Goal: Task Accomplishment & Management: Manage account settings

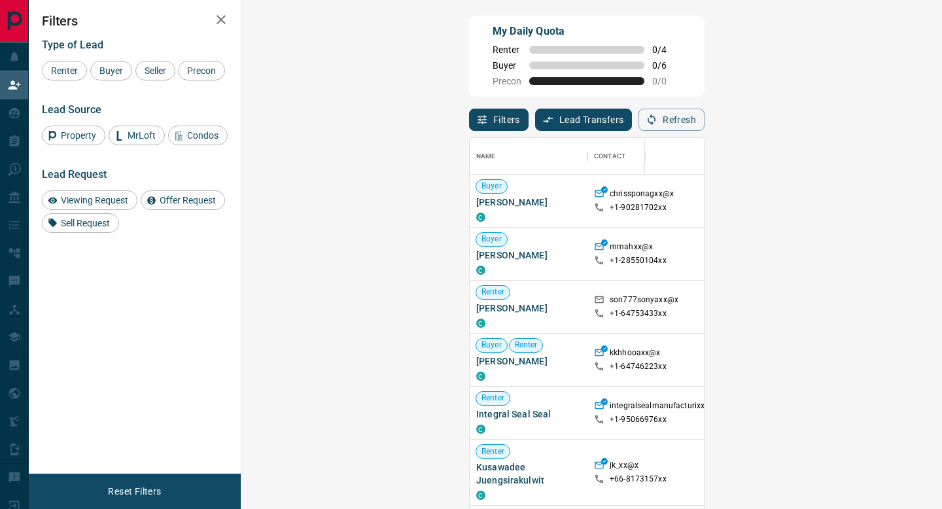
scroll to position [386, 672]
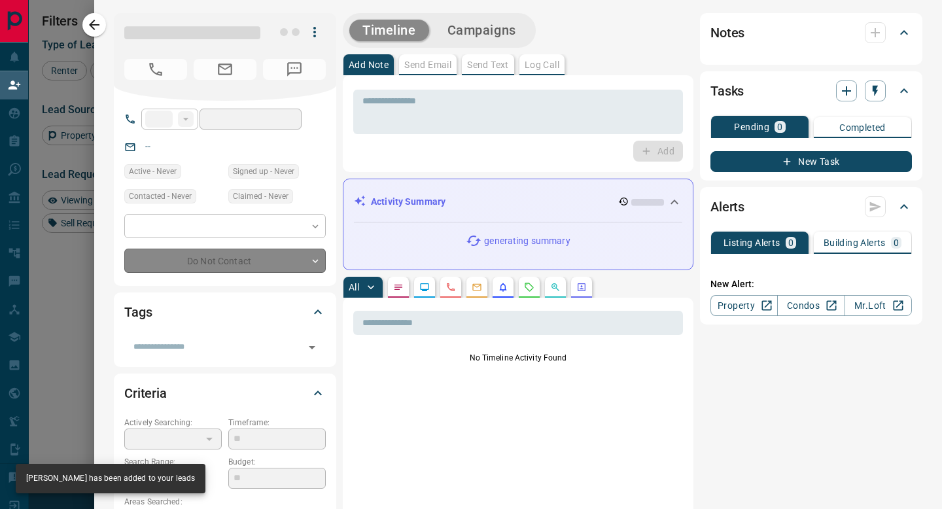
type input "**"
type input "**********"
type input "**"
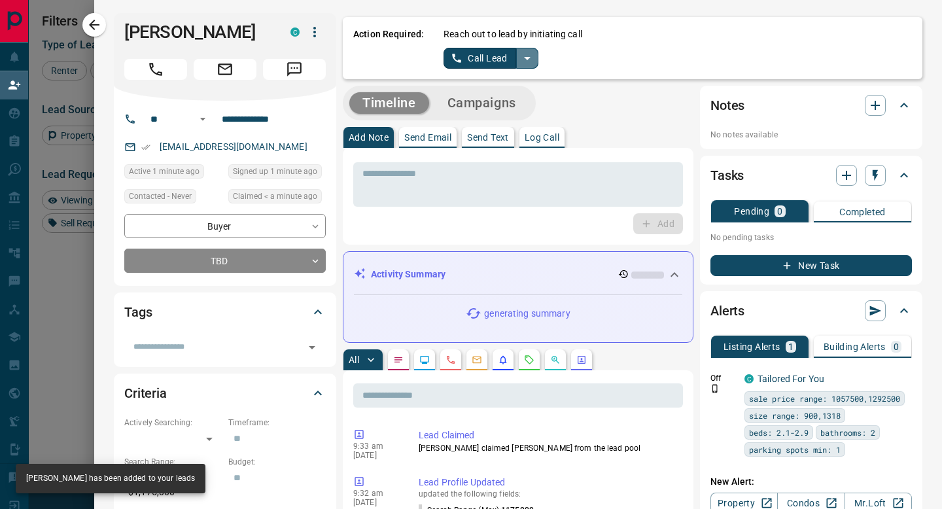
click at [528, 65] on icon "split button" at bounding box center [527, 58] width 16 height 16
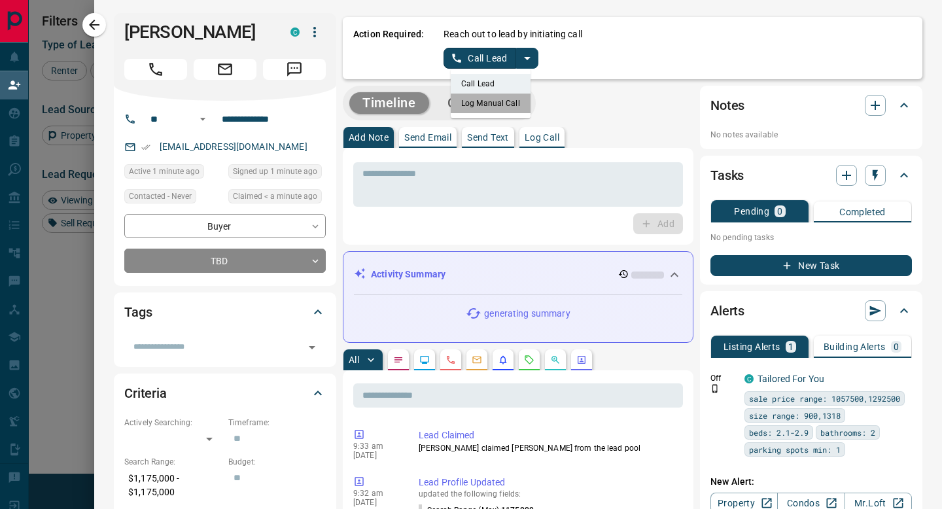
click at [508, 111] on li "Log Manual Call" at bounding box center [491, 104] width 80 height 20
click at [497, 56] on button "Log Manual Call" at bounding box center [486, 58] width 86 height 21
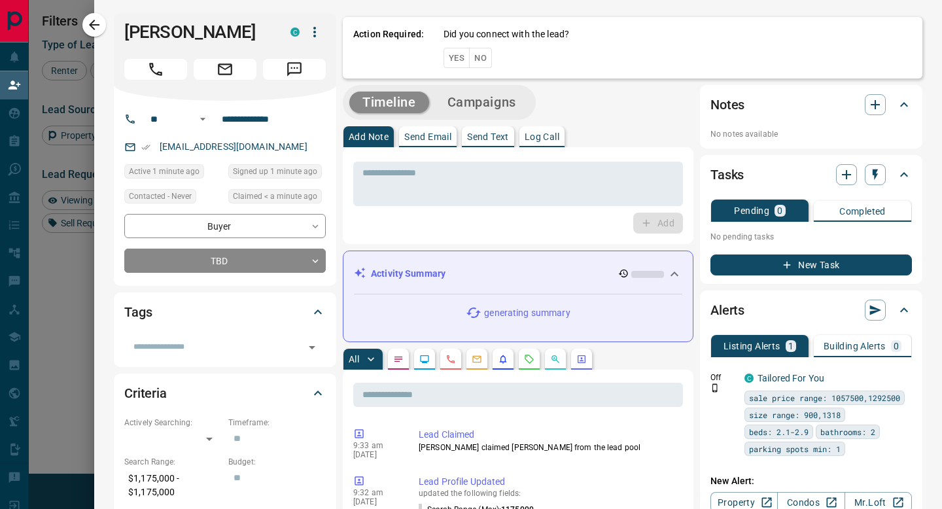
click at [478, 57] on button "No" at bounding box center [480, 58] width 23 height 20
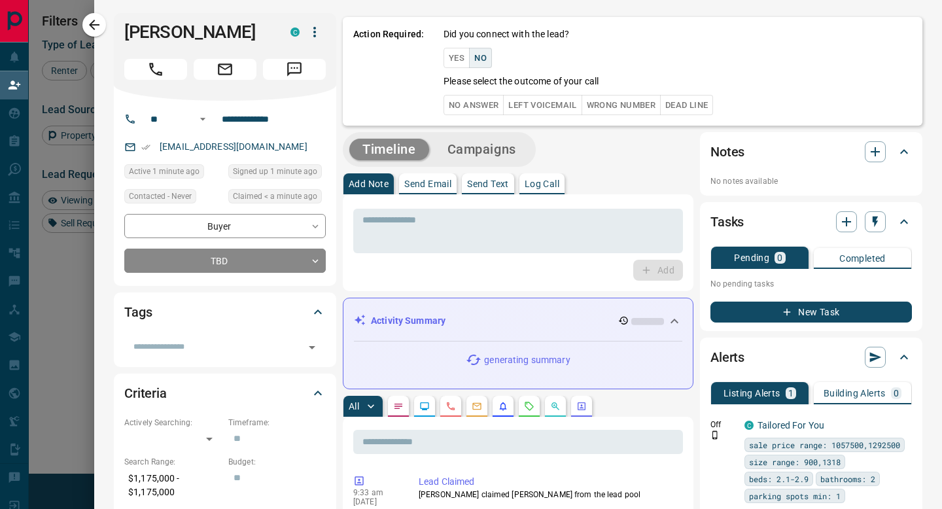
click at [474, 103] on button "No Answer" at bounding box center [473, 105] width 60 height 20
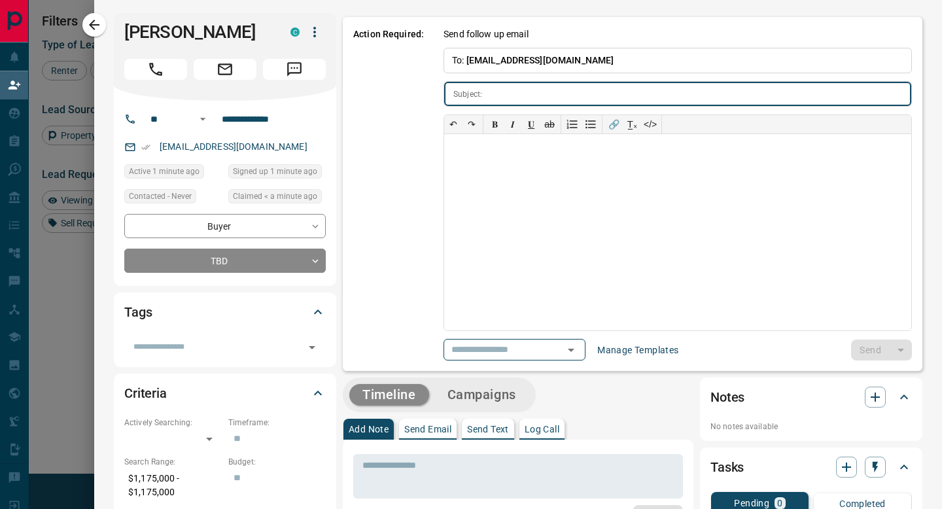
type input "**********"
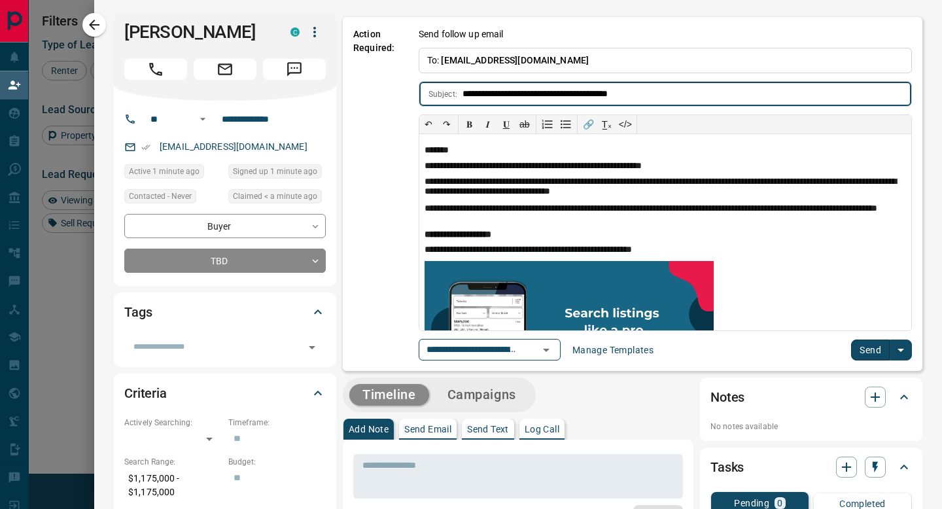
click at [864, 349] on button "Send" at bounding box center [870, 349] width 39 height 21
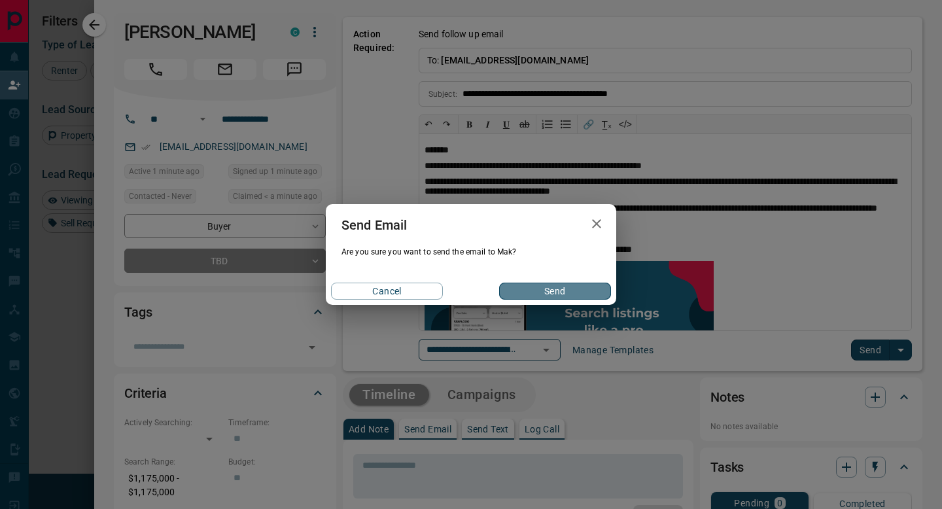
click at [528, 292] on button "Send" at bounding box center [555, 291] width 112 height 17
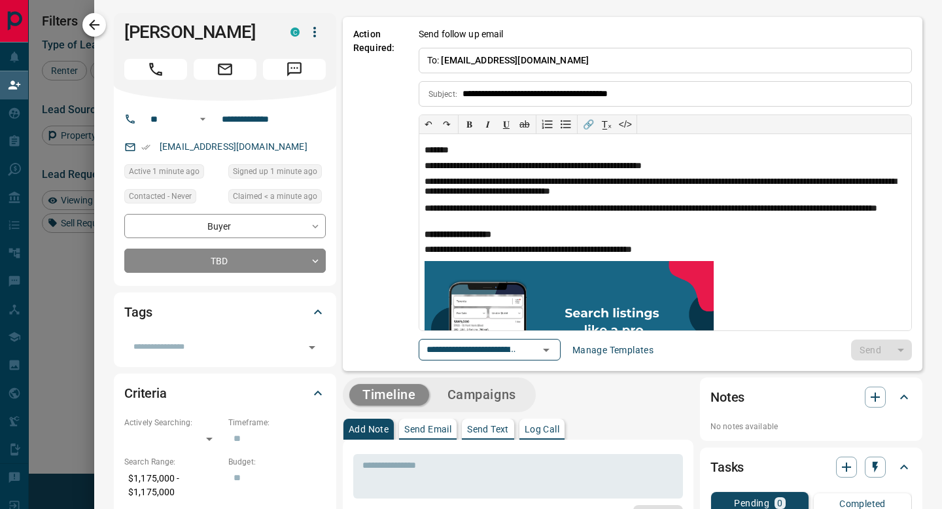
click at [92, 24] on icon "button" at bounding box center [94, 25] width 16 height 16
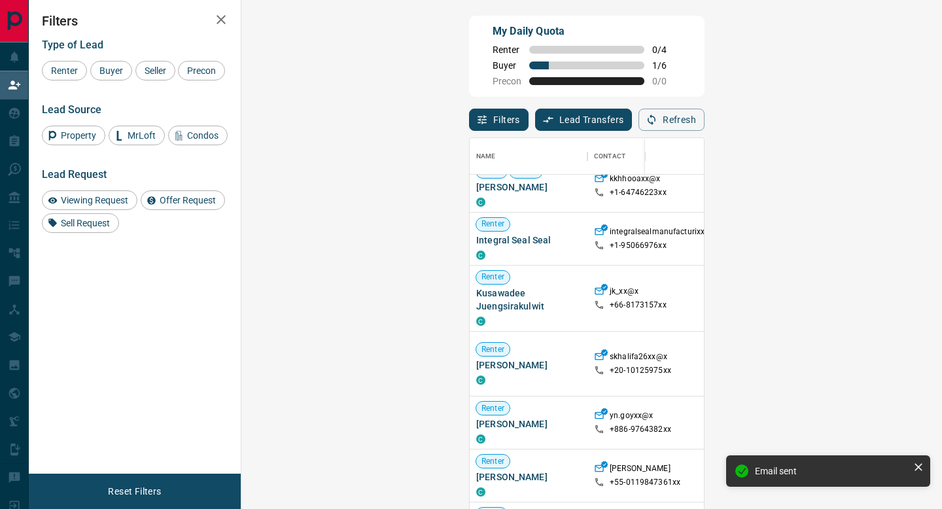
scroll to position [0, 0]
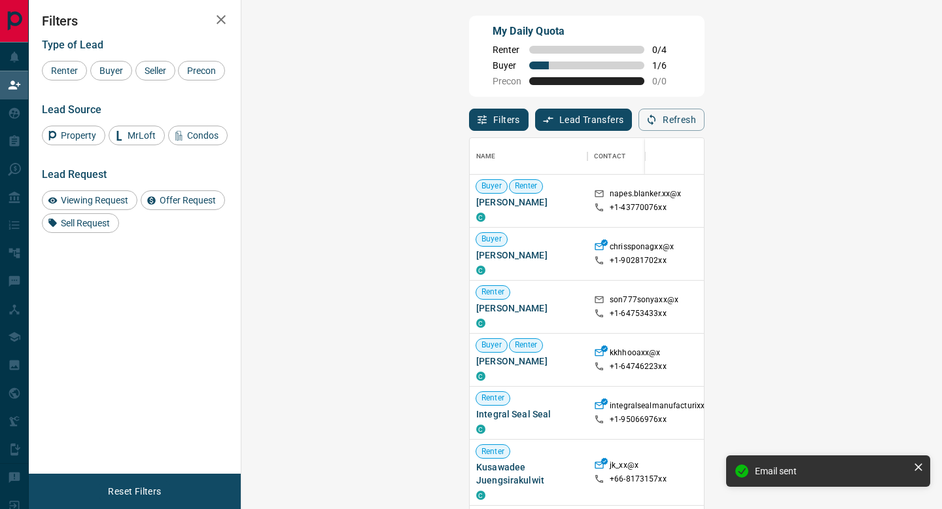
click at [132, 62] on div "Renter Buyer Seller Precon" at bounding box center [135, 71] width 186 height 20
click at [109, 74] on span "Buyer" at bounding box center [111, 70] width 33 height 10
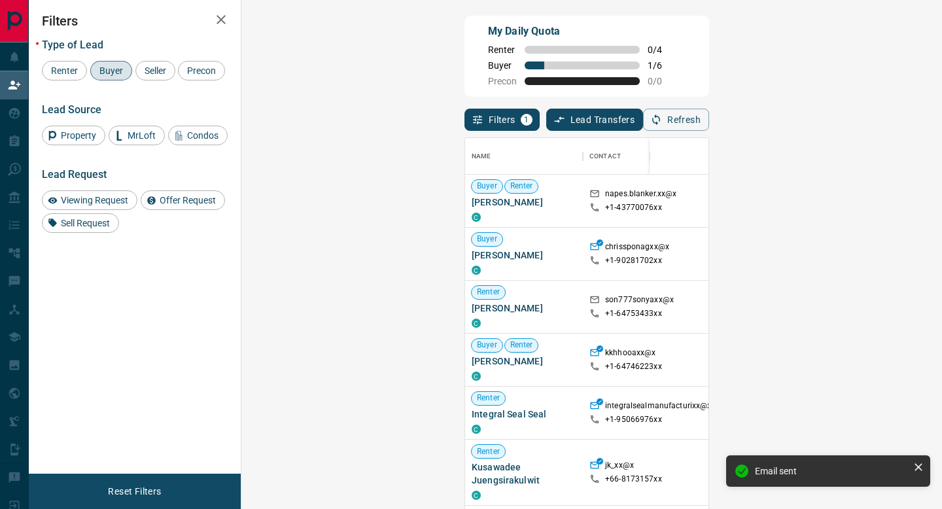
click at [109, 74] on span "Buyer" at bounding box center [111, 70] width 33 height 10
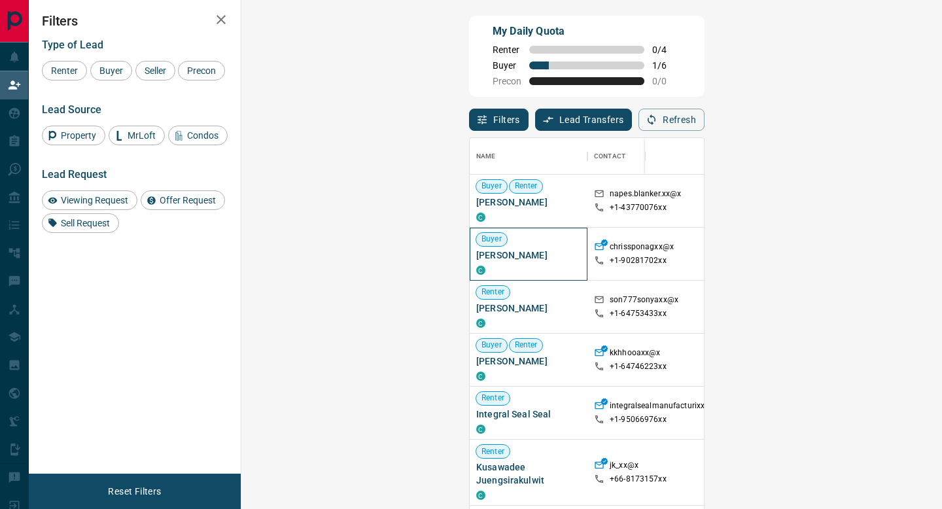
drag, startPoint x: 330, startPoint y: 259, endPoint x: 260, endPoint y: 252, distance: 70.3
click at [476, 252] on span "[PERSON_NAME]" at bounding box center [528, 255] width 105 height 13
copy span "[PERSON_NAME]"
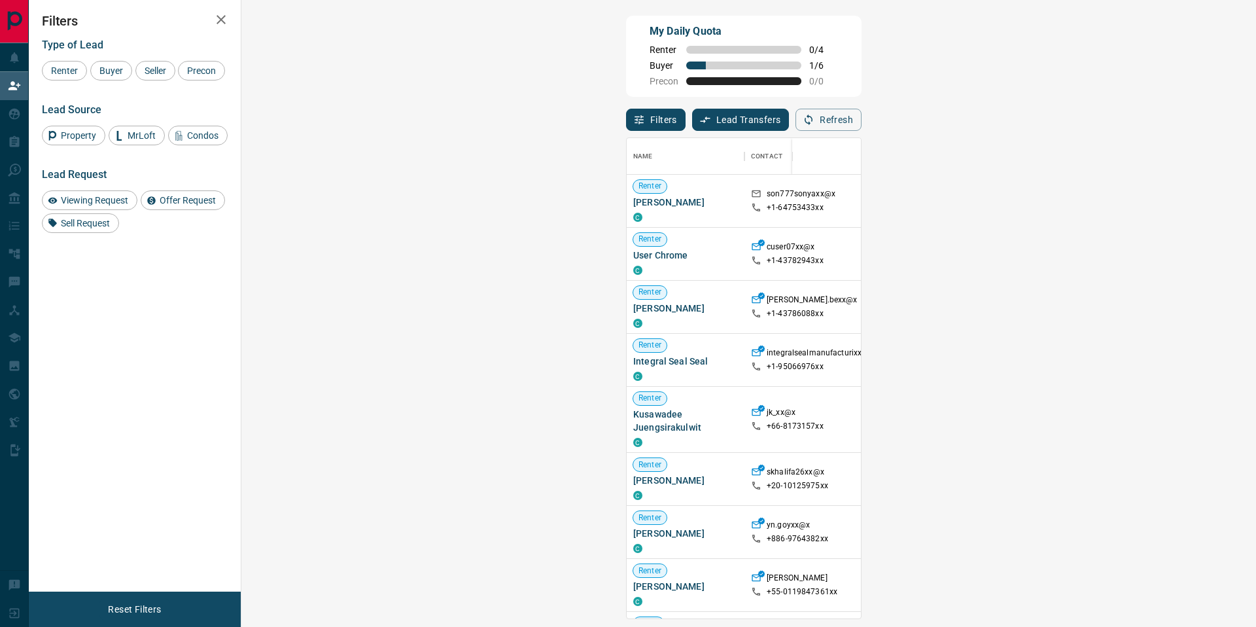
scroll to position [470, 977]
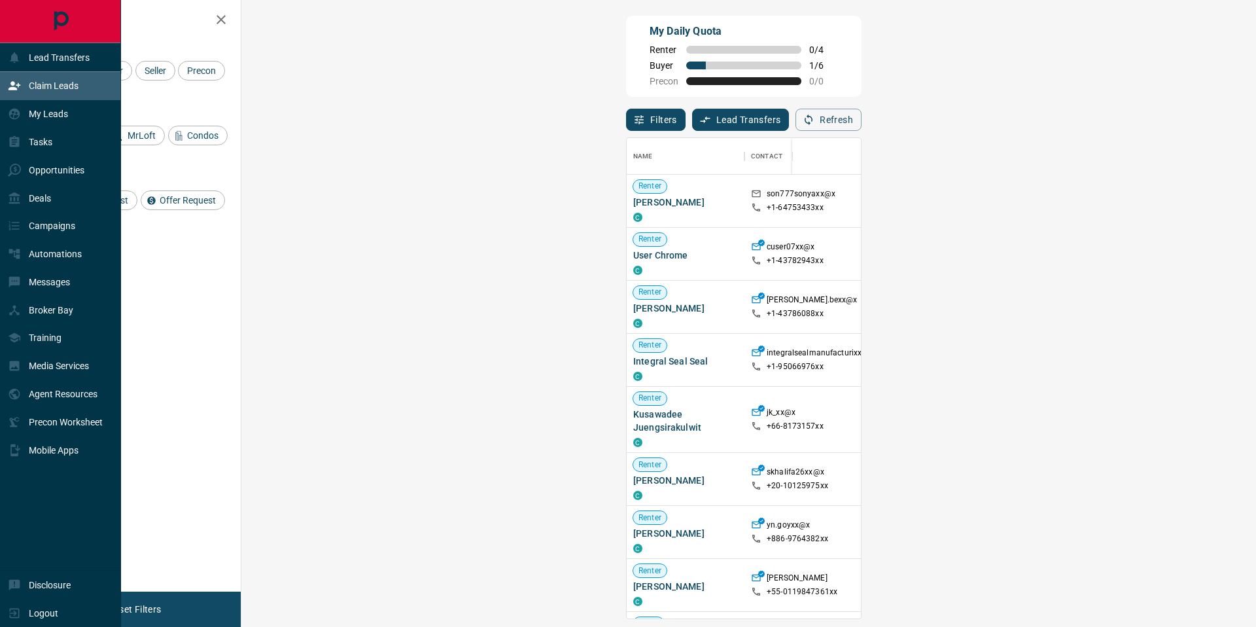
click at [118, 74] on div "Claim Leads" at bounding box center [60, 86] width 121 height 28
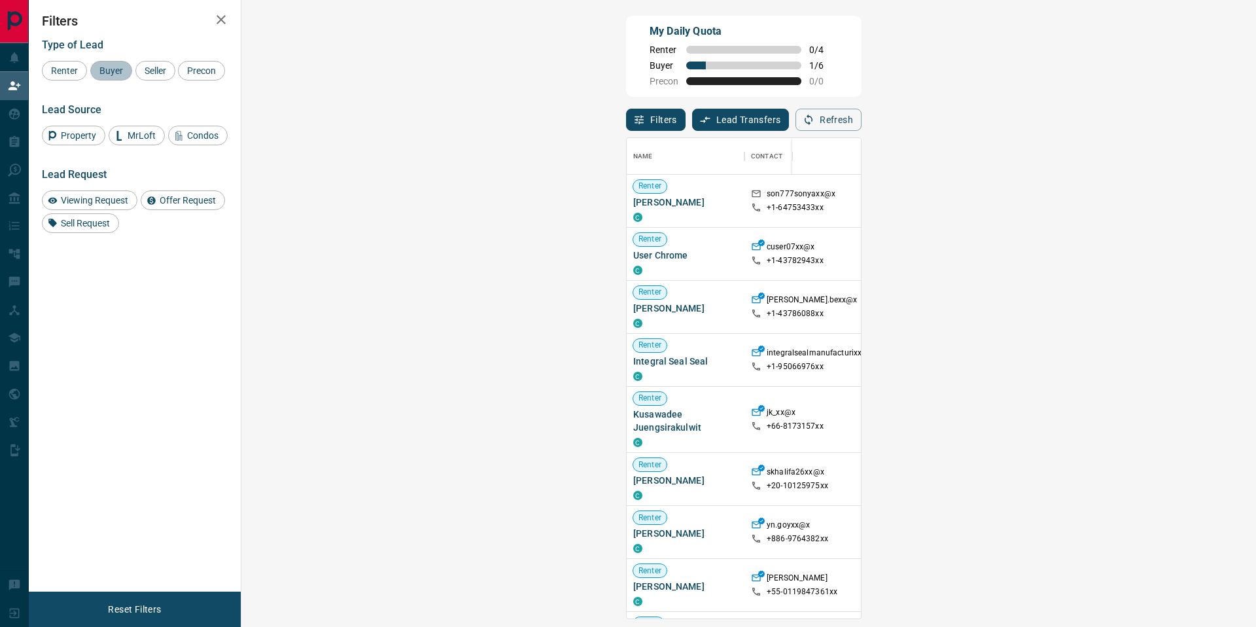
click at [122, 72] on span "Buyer" at bounding box center [111, 70] width 33 height 10
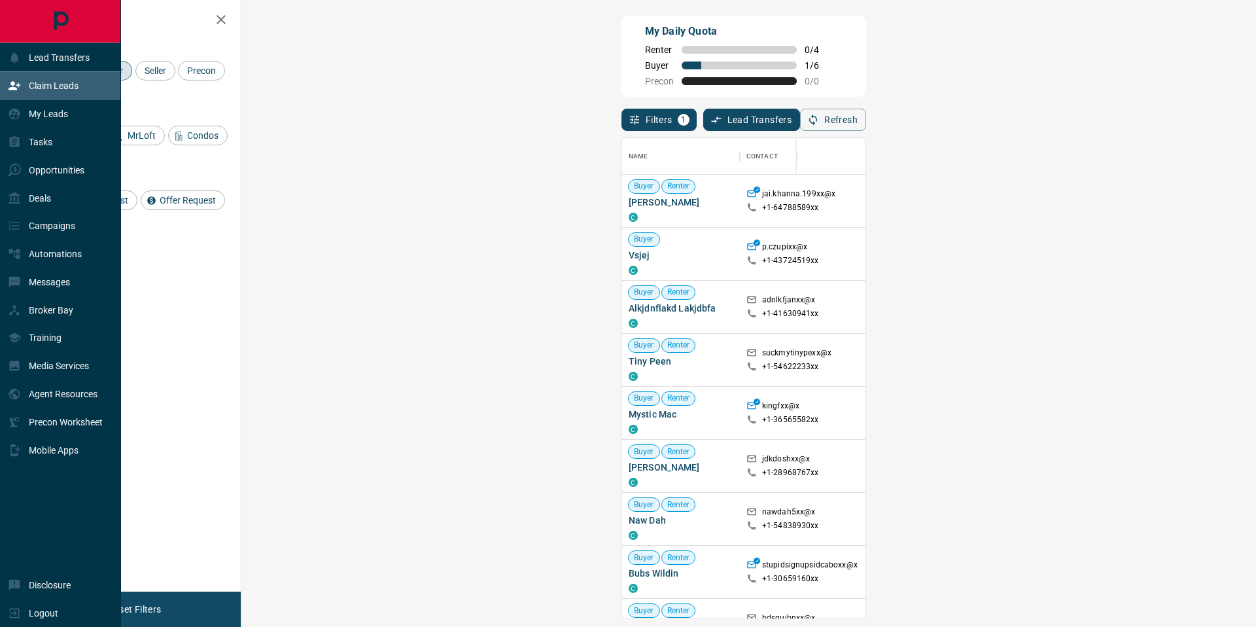
click at [21, 92] on div "Claim Leads" at bounding box center [43, 86] width 71 height 22
